Goal: Check status: Check status

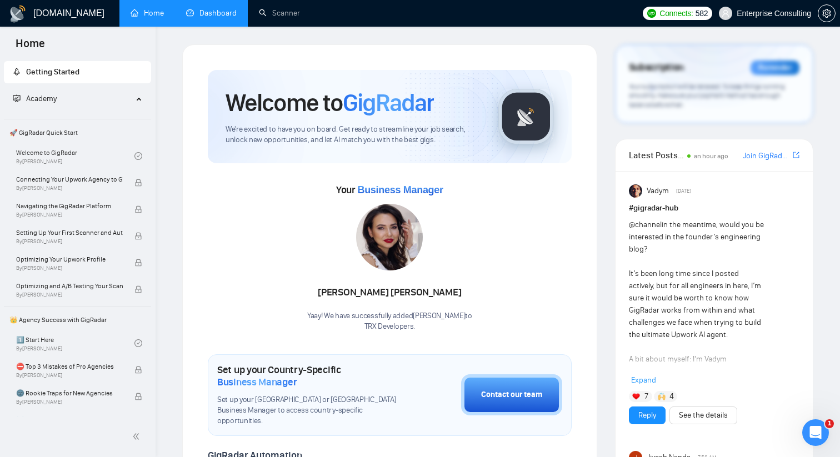
click at [207, 17] on link "Dashboard" at bounding box center [211, 12] width 51 height 9
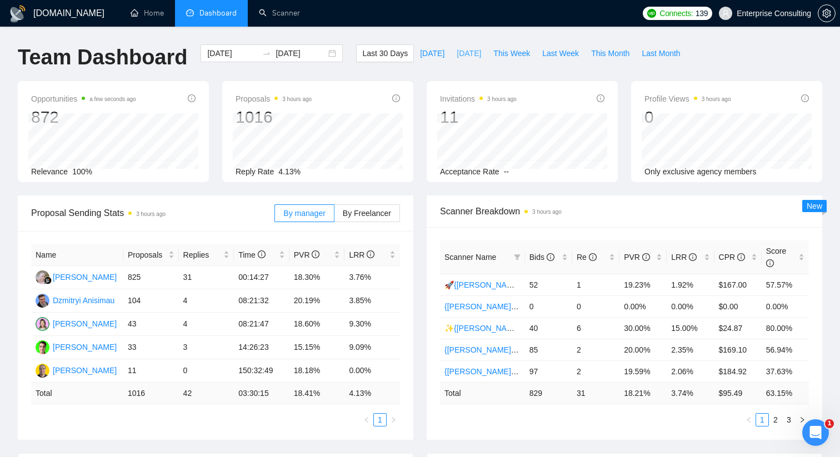
click at [464, 59] on span "[DATE]" at bounding box center [469, 53] width 24 height 12
type input "[DATE]"
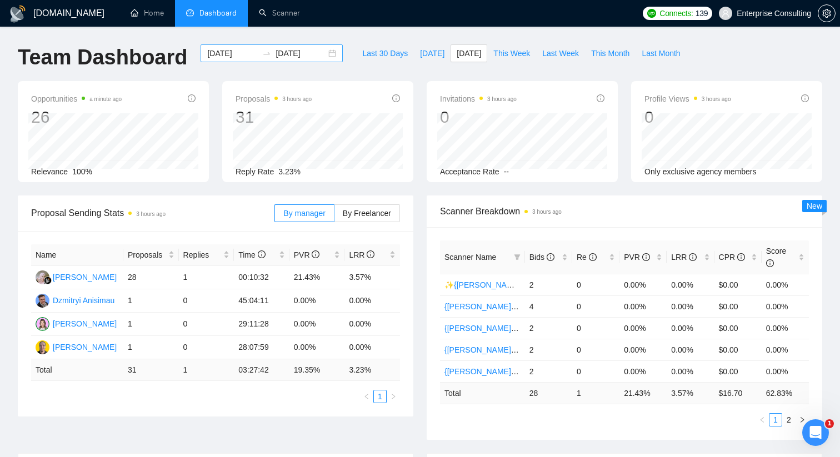
click at [321, 52] on div "[DATE] [DATE]" at bounding box center [272, 53] width 142 height 18
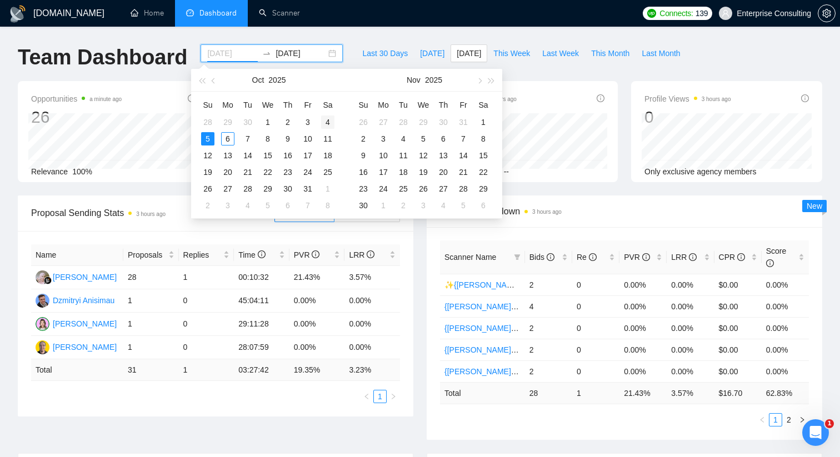
type input "[DATE]"
click at [326, 122] on div "4" at bounding box center [327, 122] width 13 height 13
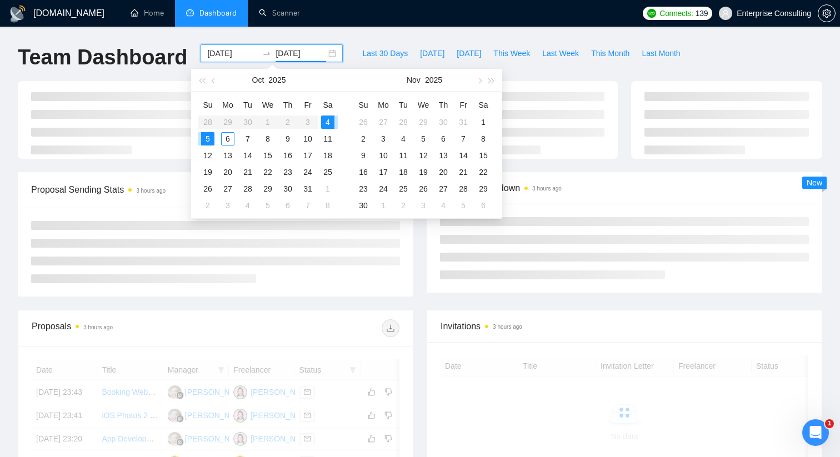
click at [326, 122] on div "4" at bounding box center [327, 122] width 13 height 13
type input "[DATE]"
